Goal: Information Seeking & Learning: Learn about a topic

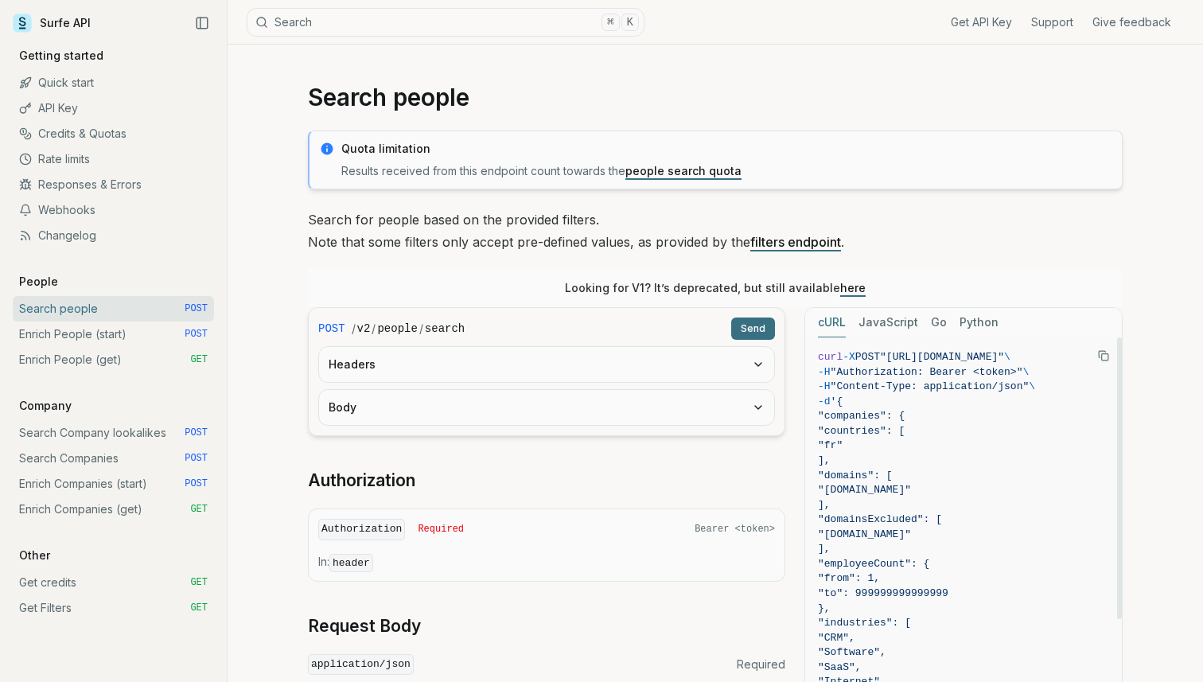
scroll to position [0, 51]
drag, startPoint x: 993, startPoint y: 355, endPoint x: 1006, endPoint y: 355, distance: 12.7
click at [1004, 355] on span ""[URL][DOMAIN_NAME]"" at bounding box center [942, 357] width 124 height 12
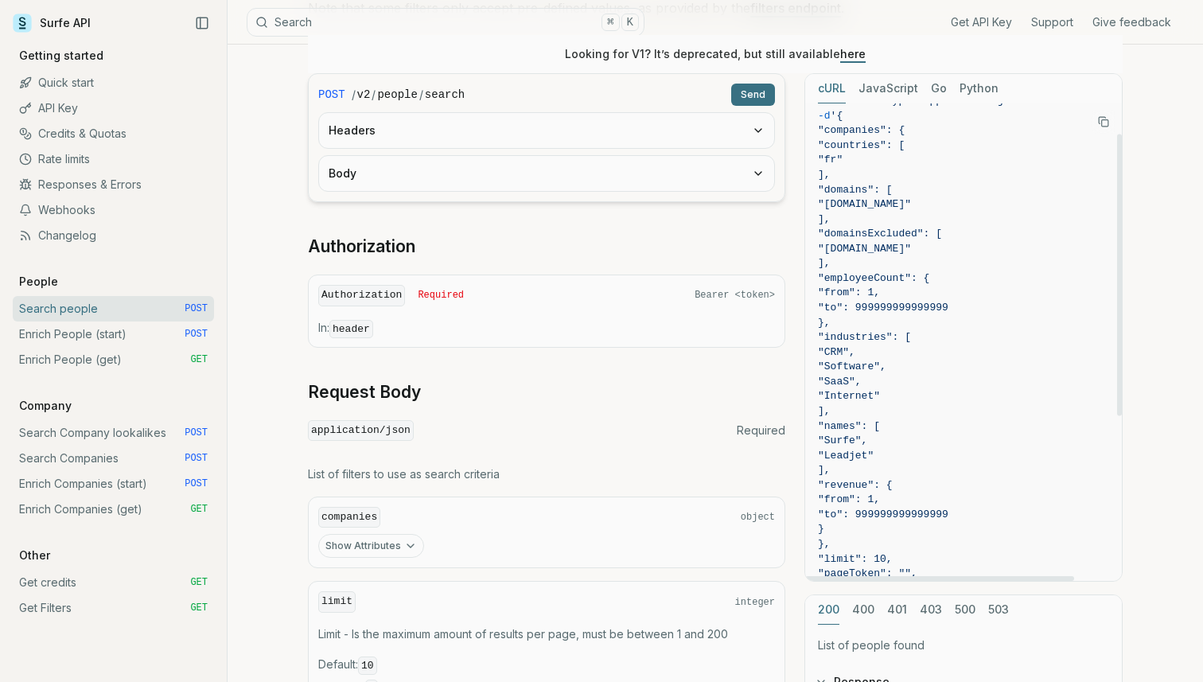
scroll to position [0, 0]
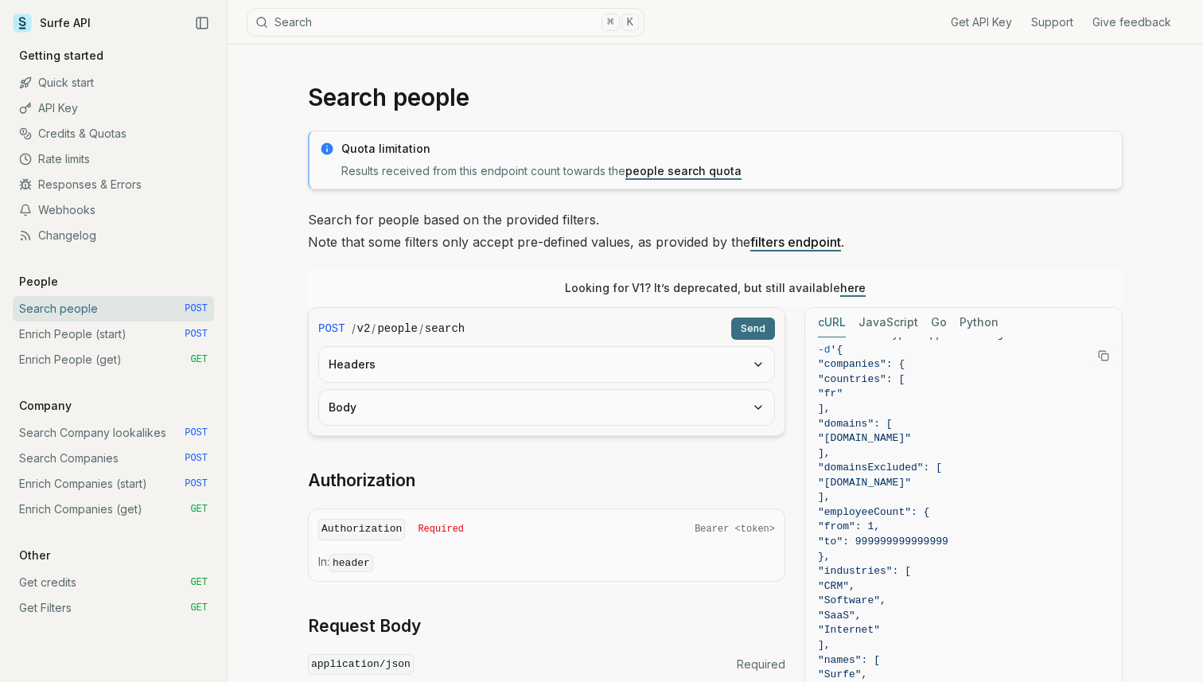
click at [454, 271] on div "Looking for V1? It’s deprecated, but still available here" at bounding box center [715, 288] width 815 height 38
click at [114, 429] on link "Search Company lookalikes POST" at bounding box center [113, 432] width 201 height 25
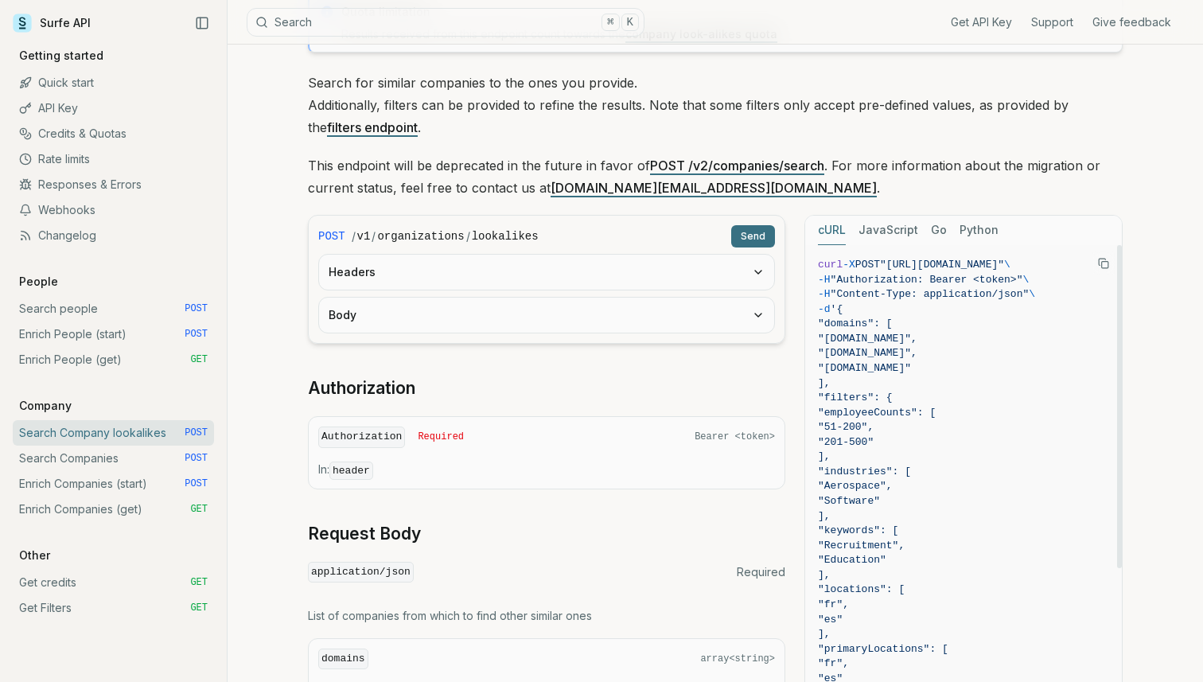
scroll to position [133, 0]
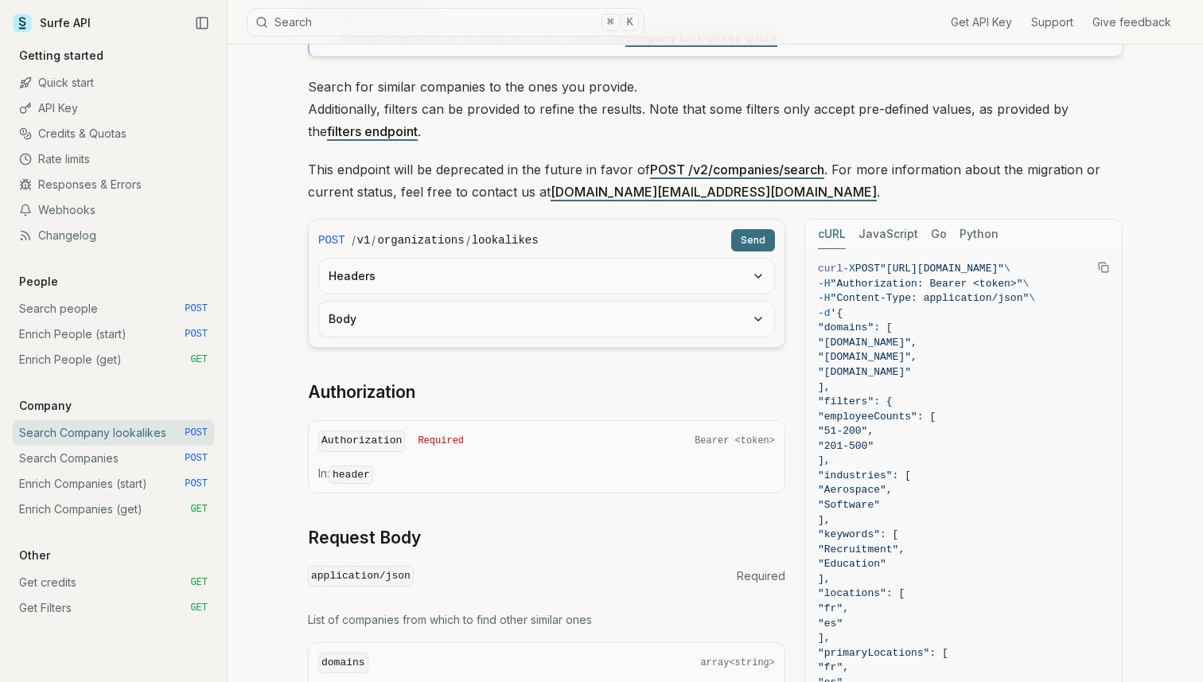
click at [766, 170] on link "POST /v2/companies/search" at bounding box center [737, 170] width 174 height 16
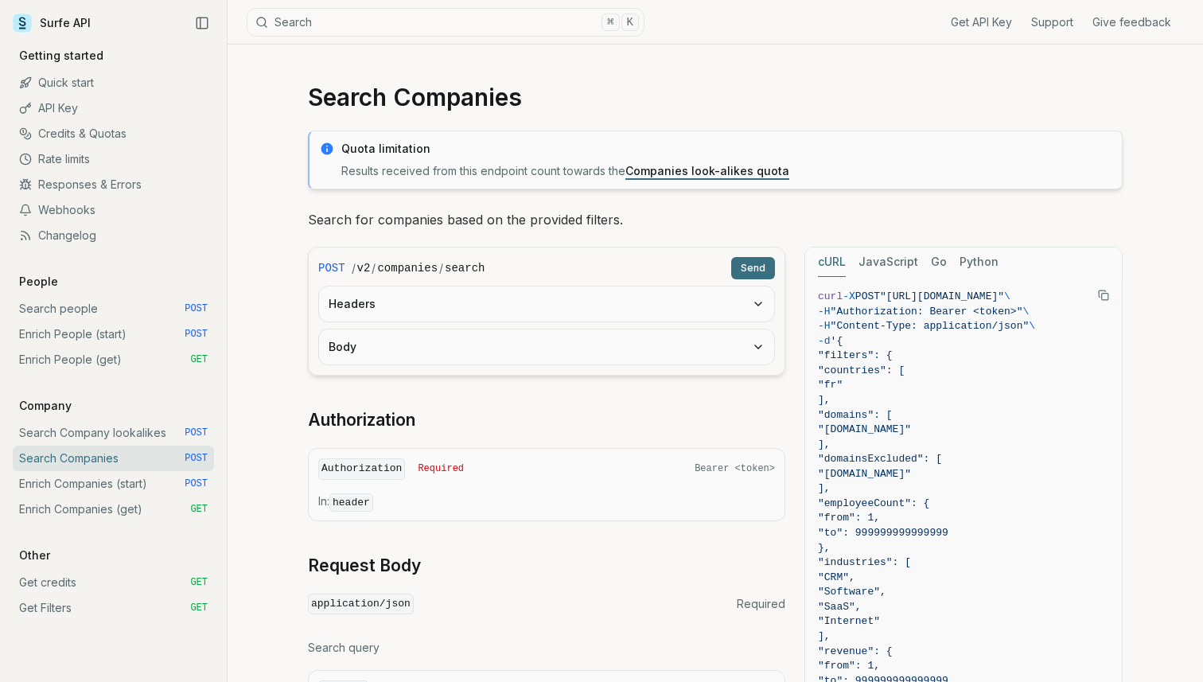
click at [134, 433] on link "Search Company lookalikes POST" at bounding box center [113, 432] width 201 height 25
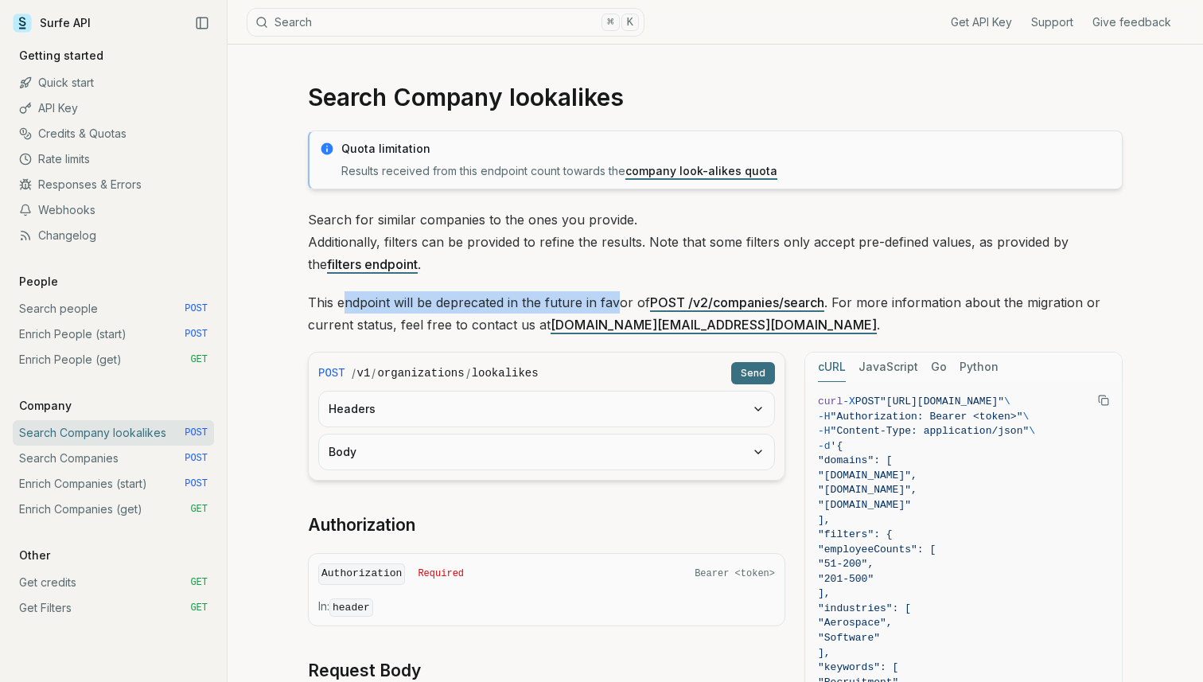
drag, startPoint x: 344, startPoint y: 303, endPoint x: 618, endPoint y: 302, distance: 273.8
click at [618, 302] on p "This endpoint will be deprecated in the future in favor of POST /v2/companies/s…" at bounding box center [715, 313] width 815 height 45
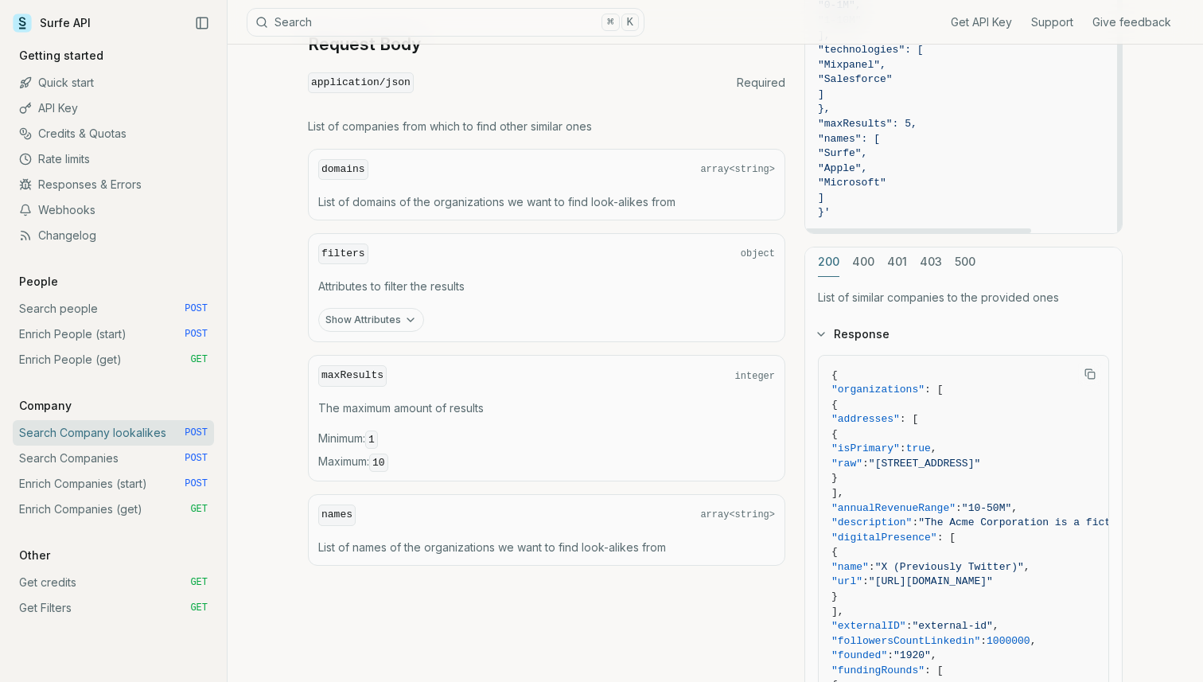
scroll to position [627, 0]
click at [79, 458] on link "Search Companies POST" at bounding box center [113, 458] width 201 height 25
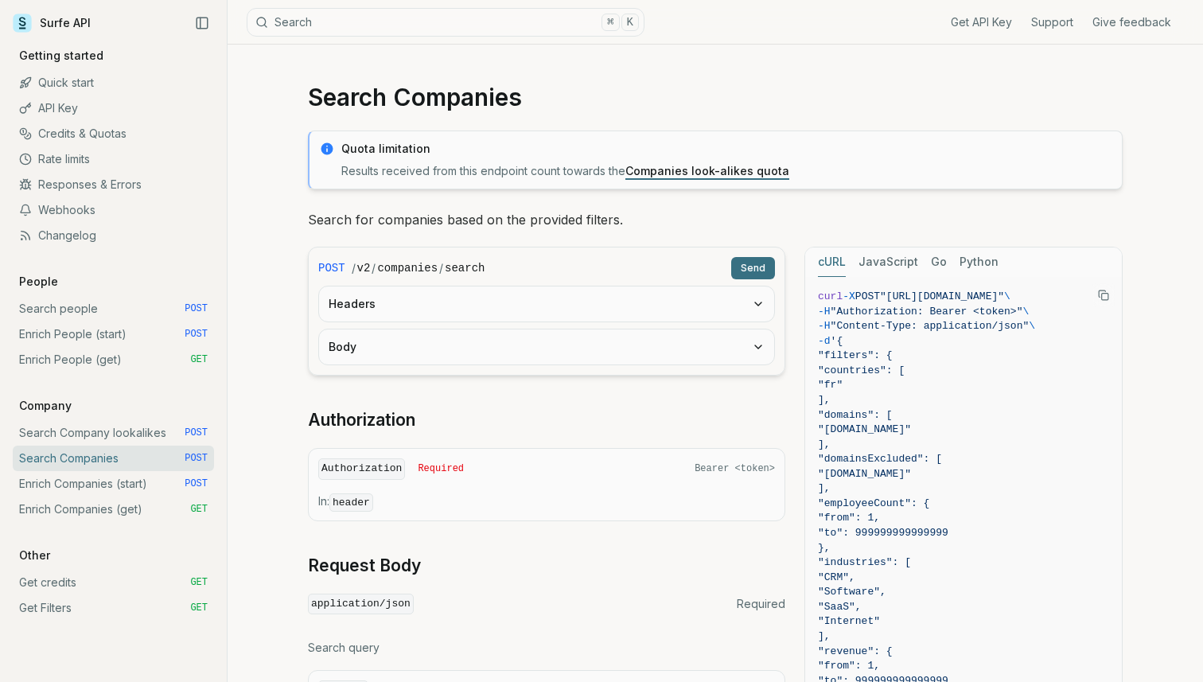
click at [109, 490] on link "Enrich Companies (start) POST" at bounding box center [113, 483] width 201 height 25
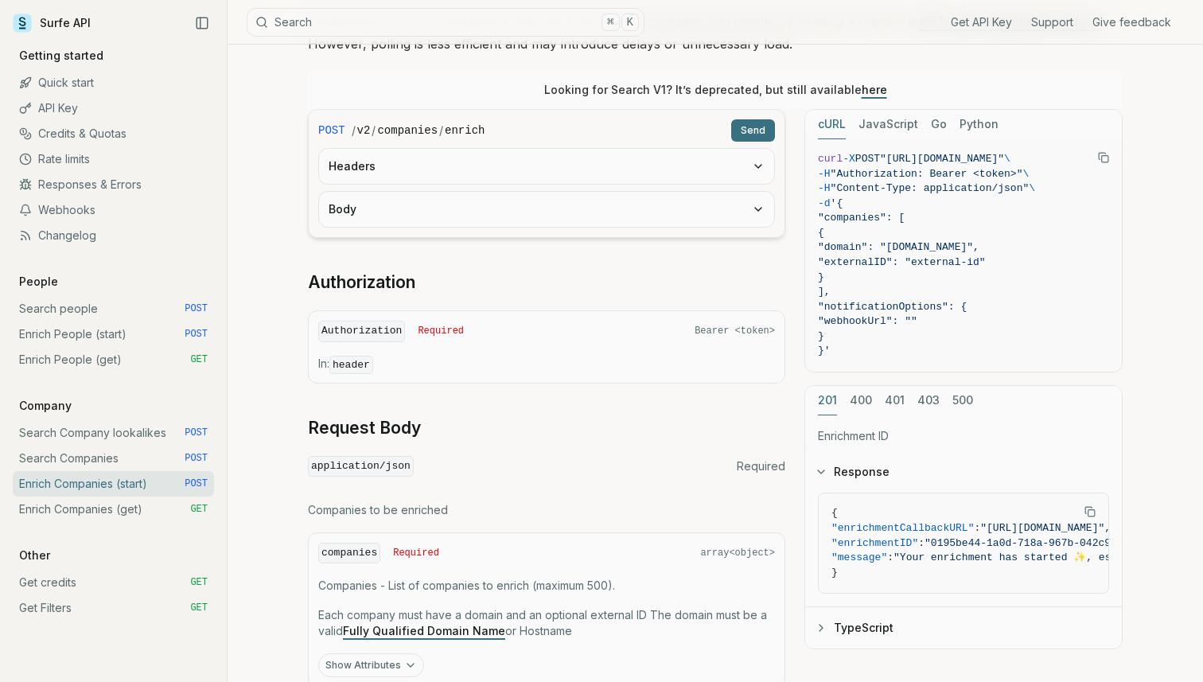
scroll to position [532, 0]
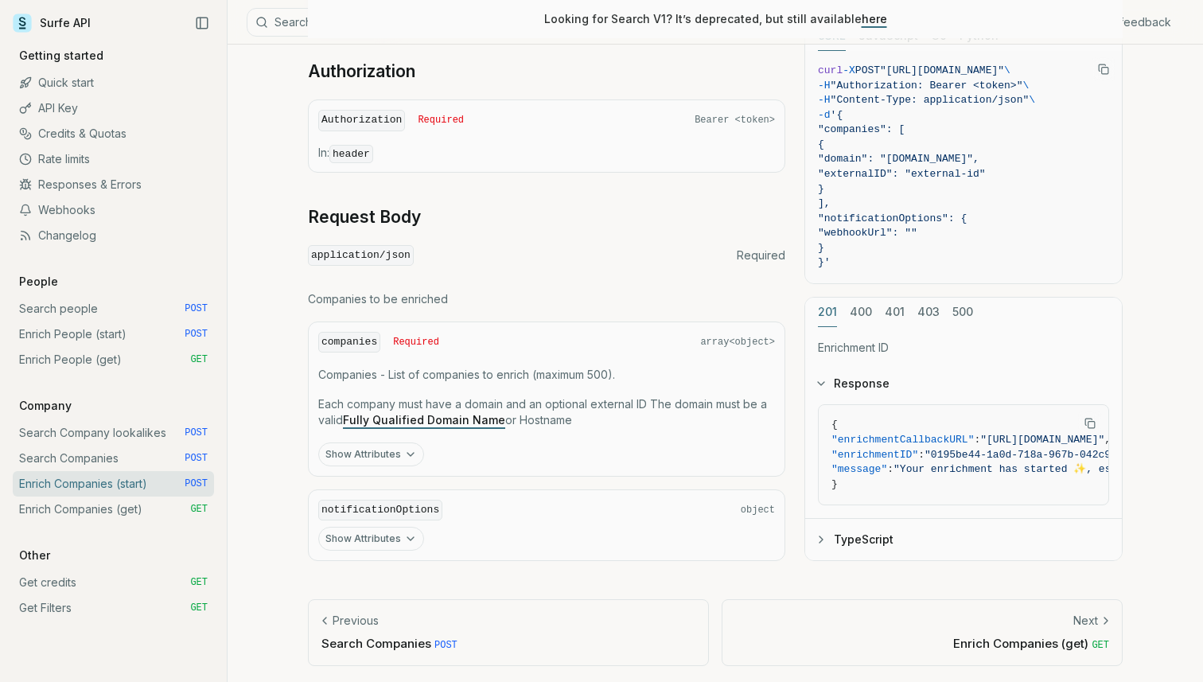
click at [384, 527] on button "Show Attributes" at bounding box center [371, 539] width 106 height 24
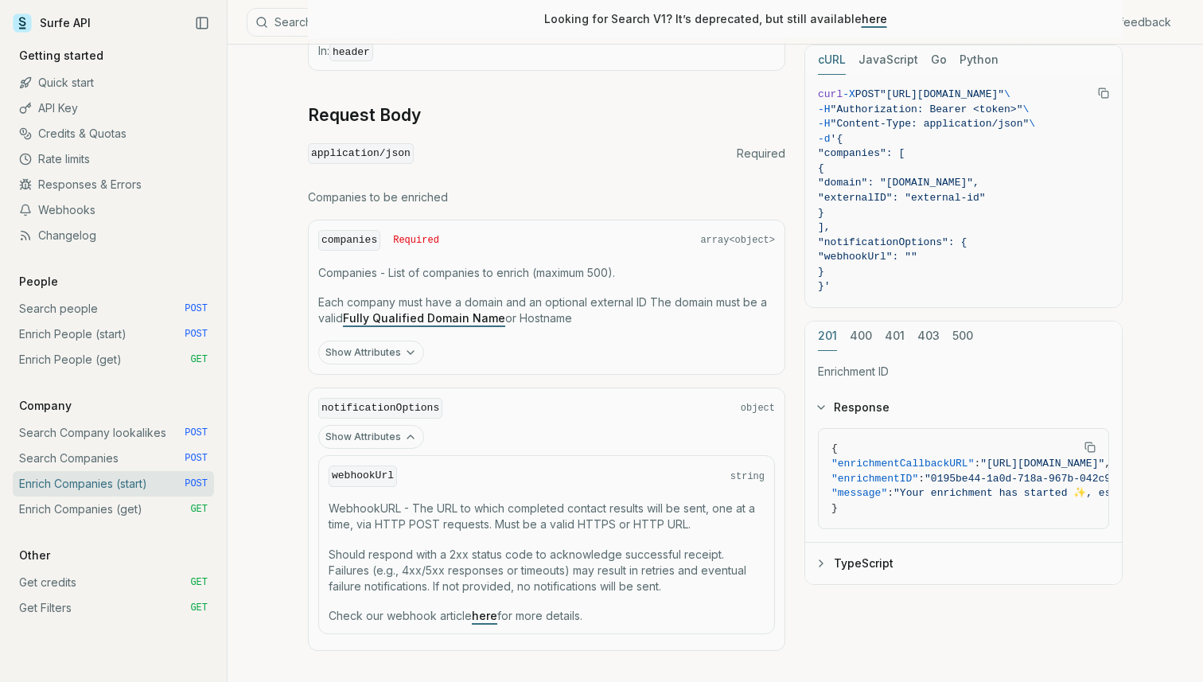
scroll to position [724, 0]
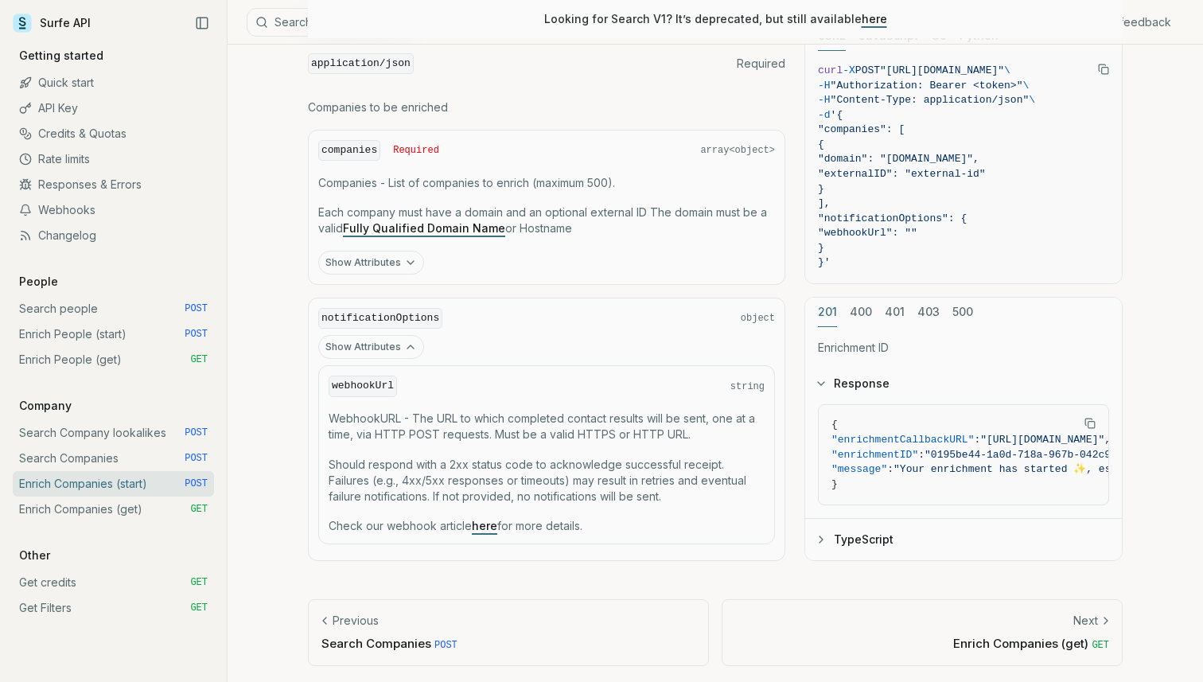
drag, startPoint x: 320, startPoint y: 311, endPoint x: 689, endPoint y: 520, distance: 424.1
click at [689, 520] on div "notificationOptions object Show Attributes webhookUrl string WebhookURL - The U…" at bounding box center [547, 430] width 478 height 264
click at [689, 520] on p "Check our webhook article here for more details." at bounding box center [547, 526] width 436 height 16
drag, startPoint x: 321, startPoint y: 313, endPoint x: 482, endPoint y: 314, distance: 160.8
click at [482, 314] on div "notificationOptions object" at bounding box center [546, 318] width 457 height 21
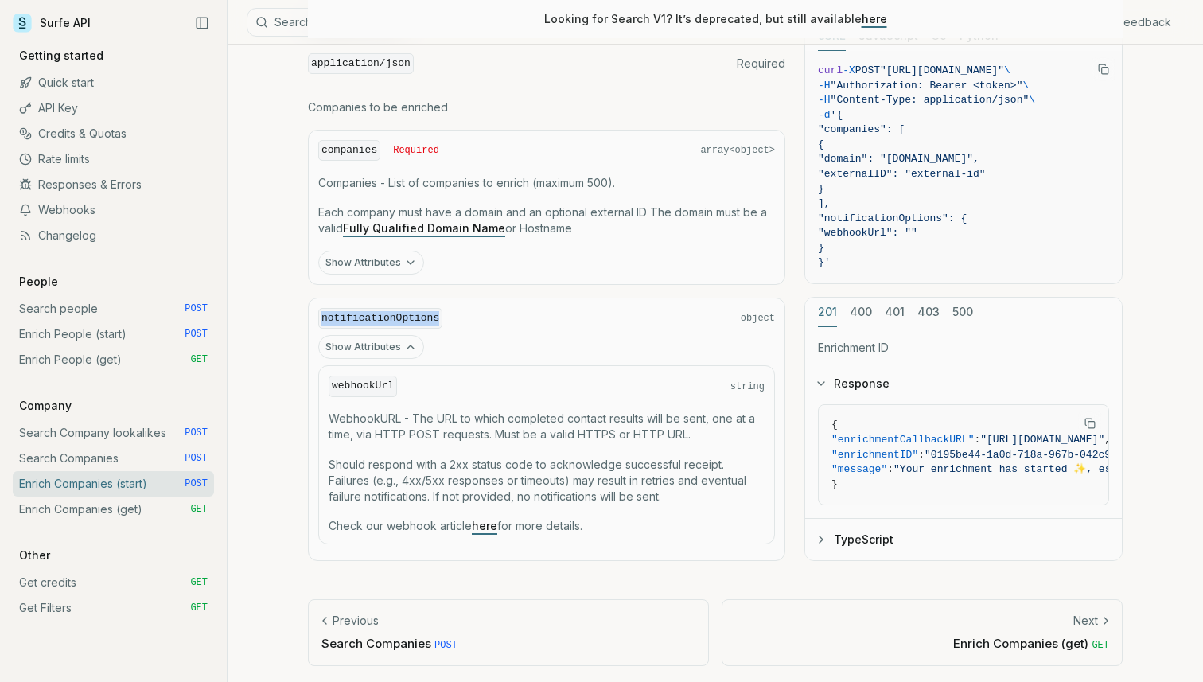
click at [482, 314] on div "notificationOptions object" at bounding box center [546, 318] width 457 height 21
click at [62, 333] on link "Enrich People (start) POST" at bounding box center [113, 334] width 201 height 25
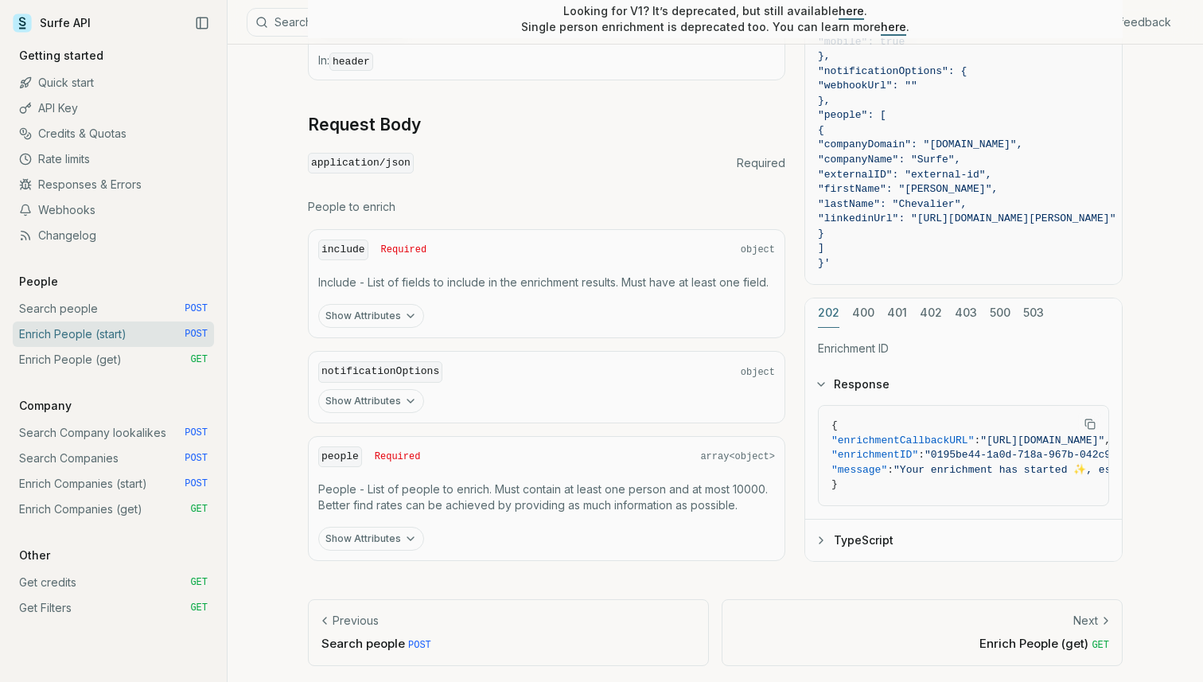
scroll to position [610, 0]
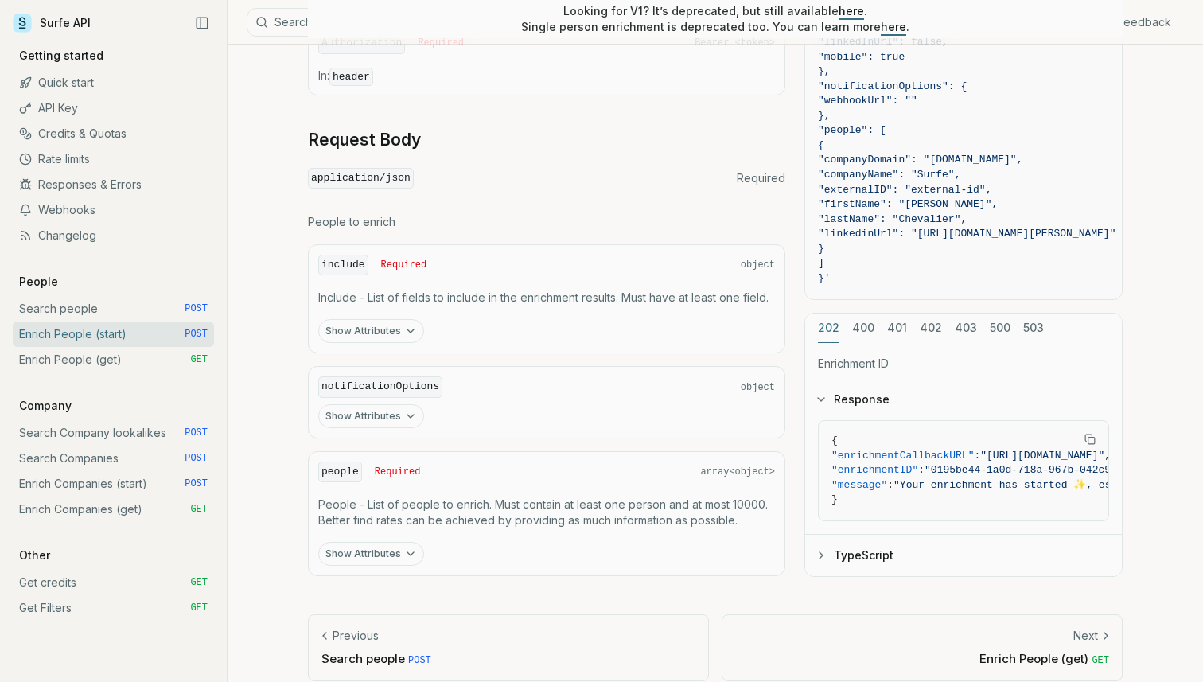
click at [58, 362] on link "Enrich People (get) GET" at bounding box center [113, 359] width 201 height 25
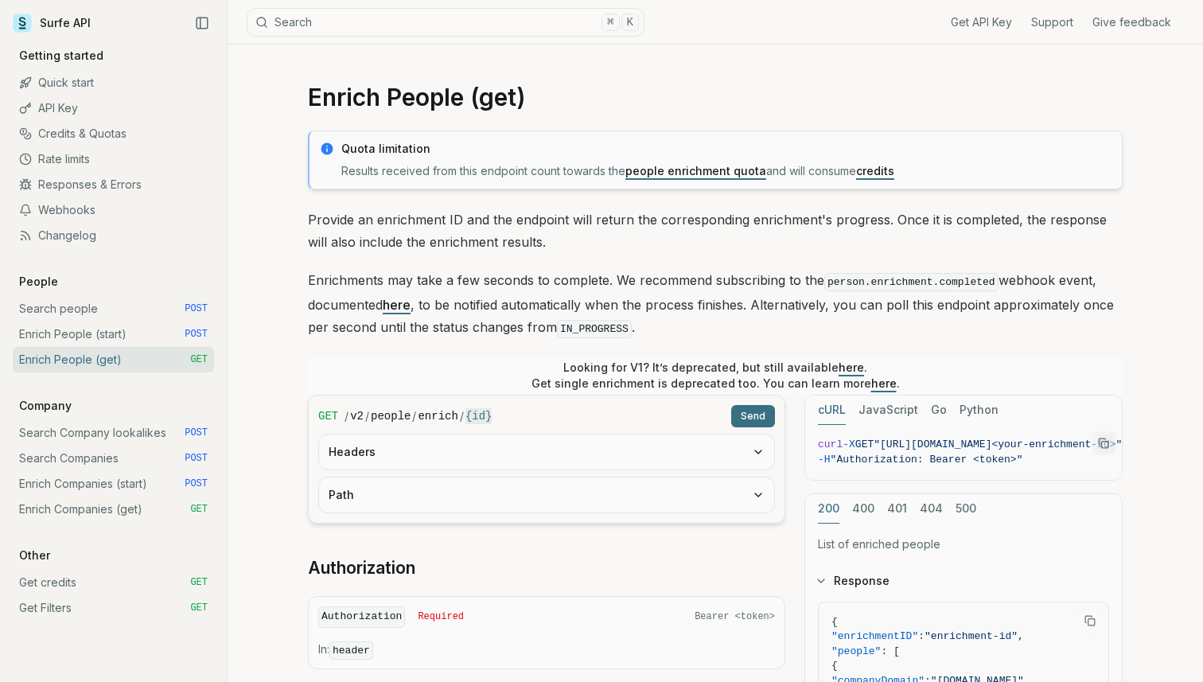
click at [110, 330] on link "Enrich People (start) POST" at bounding box center [113, 334] width 201 height 25
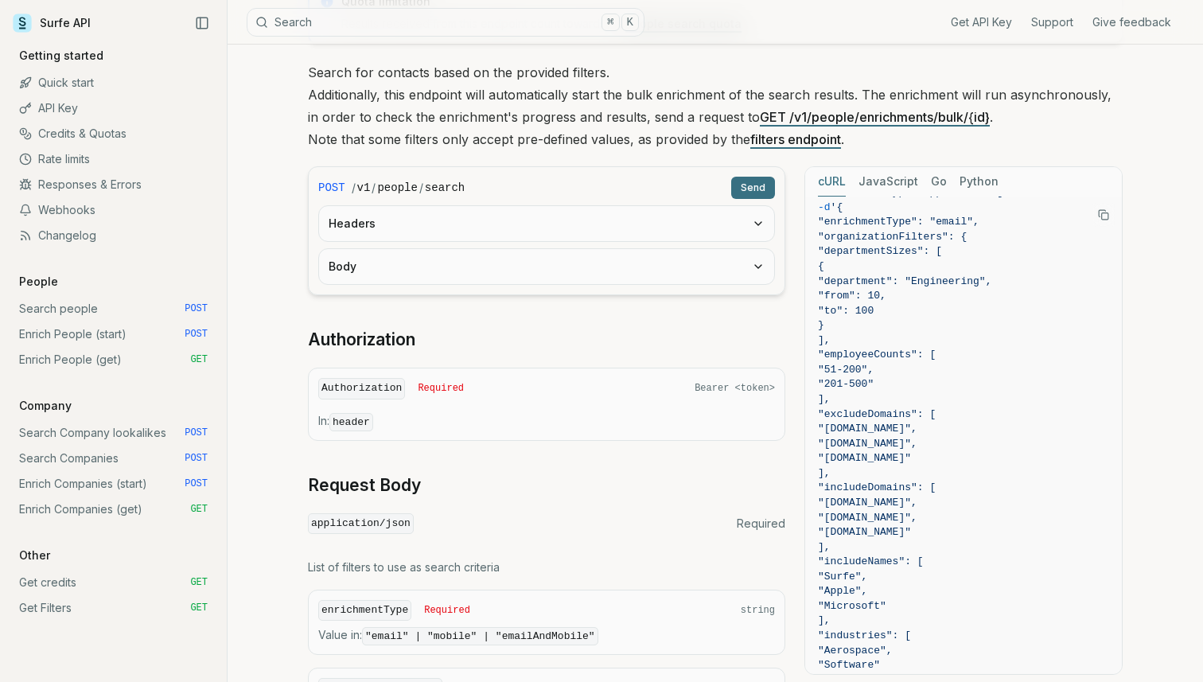
scroll to position [244, 0]
